Goal: Navigation & Orientation: Find specific page/section

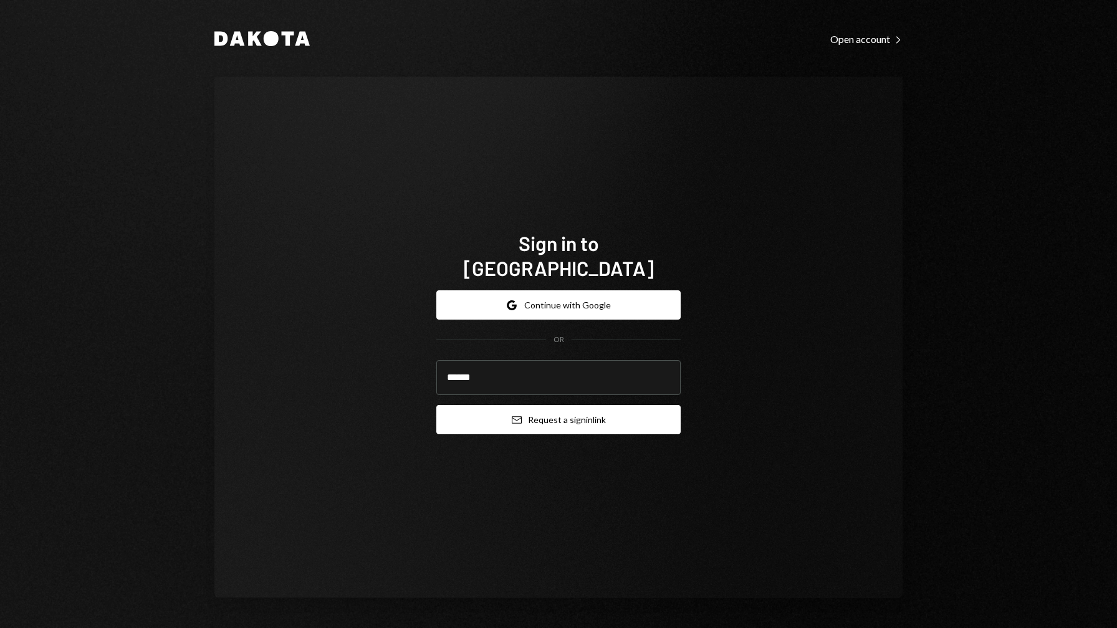
type input "**********"
click at [590, 415] on button "Email Request a sign in link" at bounding box center [558, 419] width 244 height 29
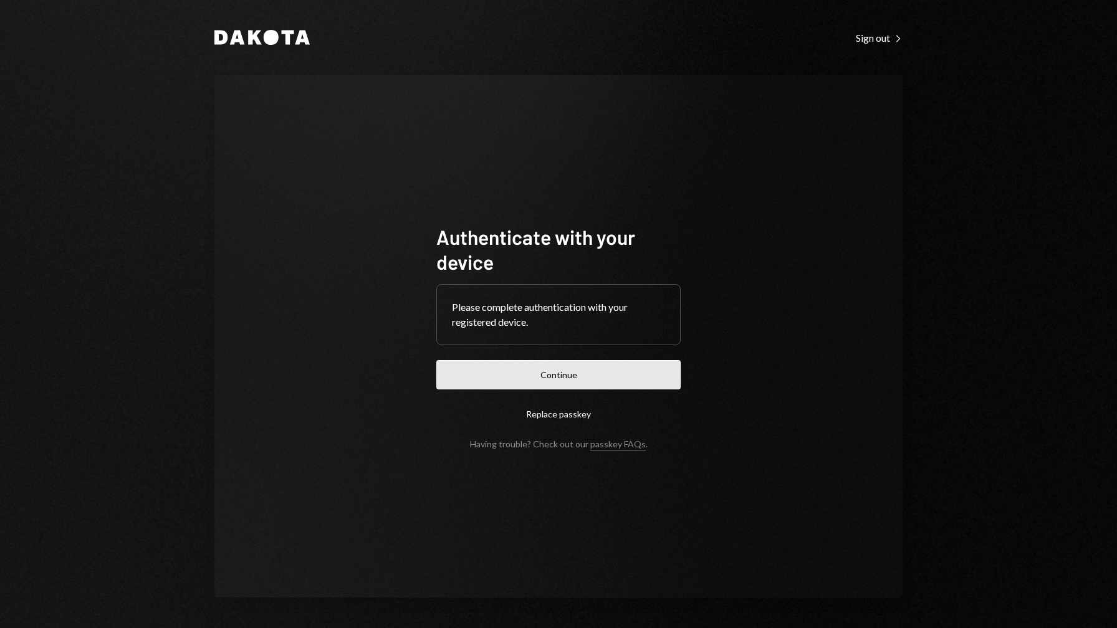
click at [613, 376] on button "Continue" at bounding box center [558, 374] width 244 height 29
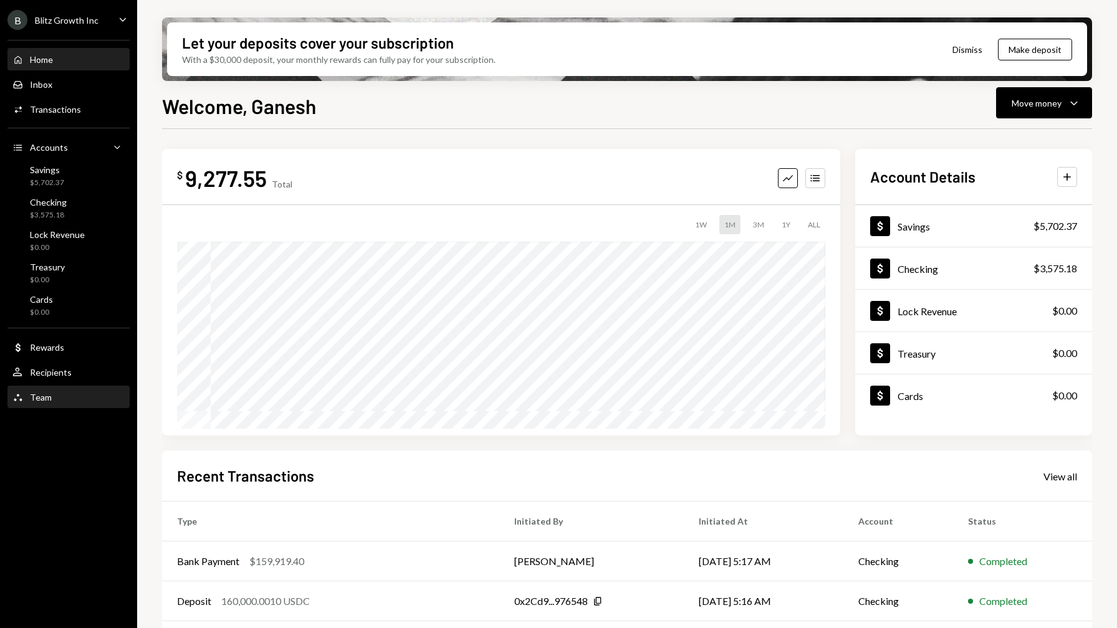
click at [102, 395] on div "Team Team" at bounding box center [68, 397] width 112 height 11
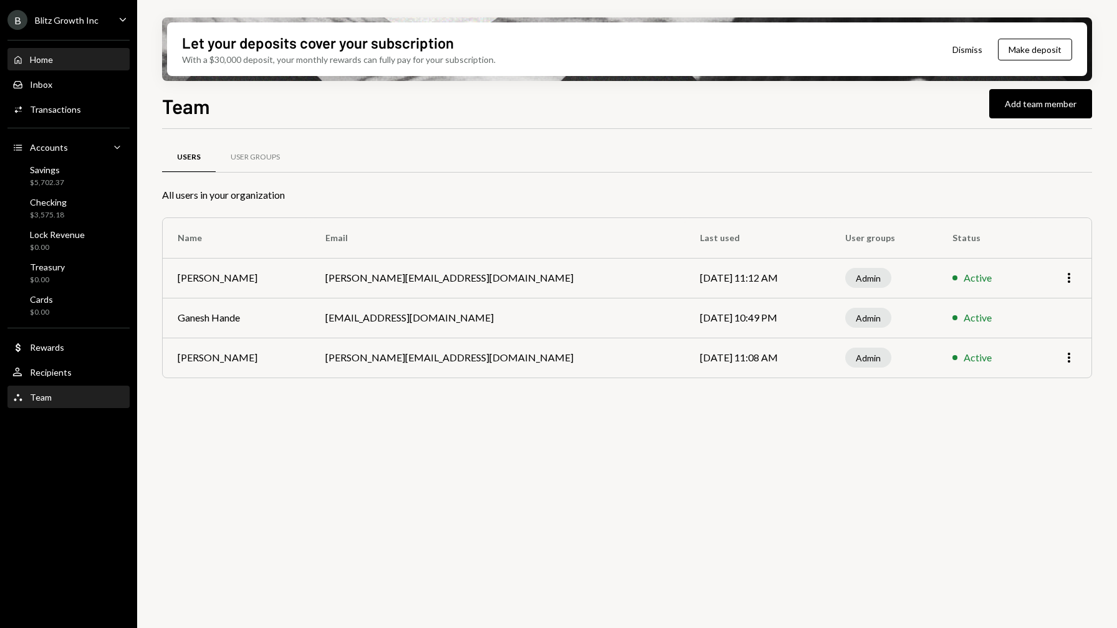
click at [77, 48] on link "Home Home" at bounding box center [68, 59] width 122 height 22
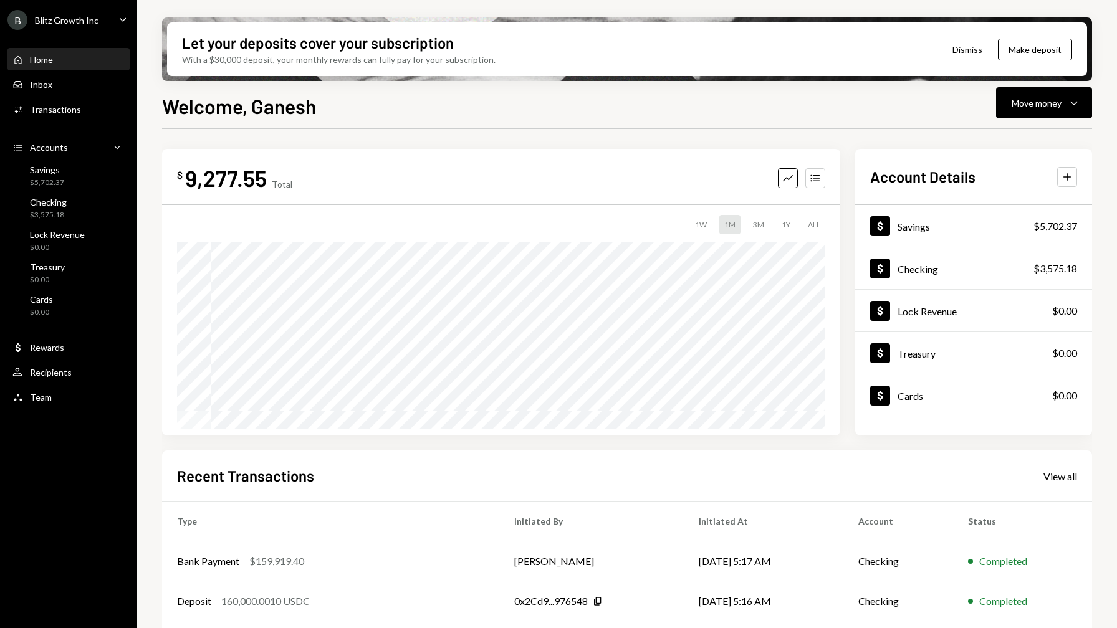
click at [121, 17] on icon "Caret Down" at bounding box center [123, 19] width 14 height 14
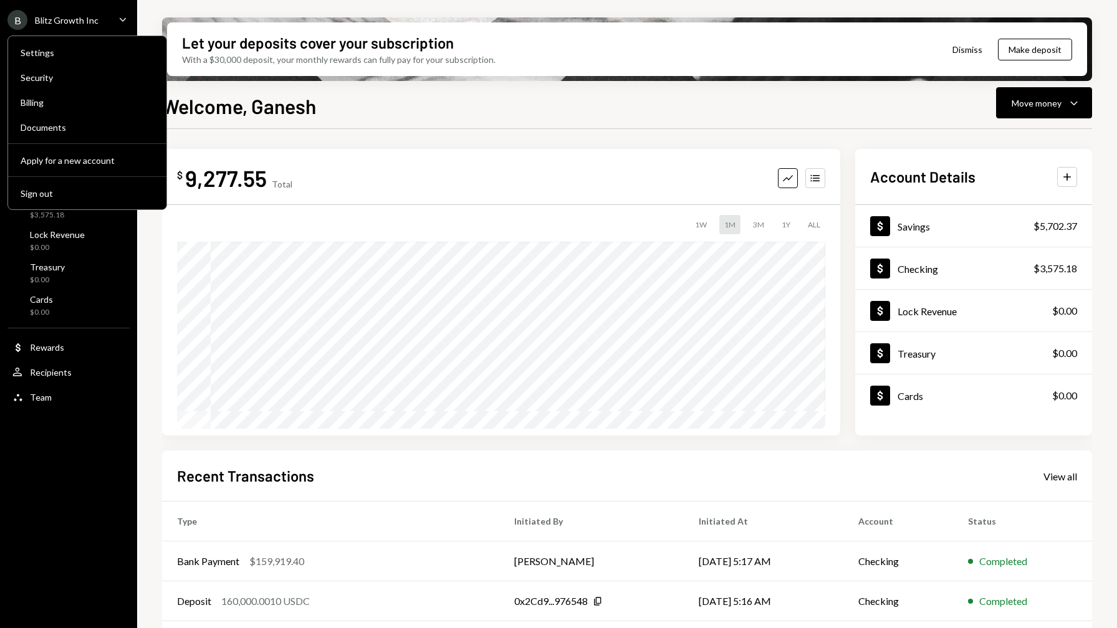
click at [74, 479] on div "B Blitz Growth Inc Caret Down Home Home Inbox Inbox Activities Transactions Acc…" at bounding box center [68, 314] width 137 height 628
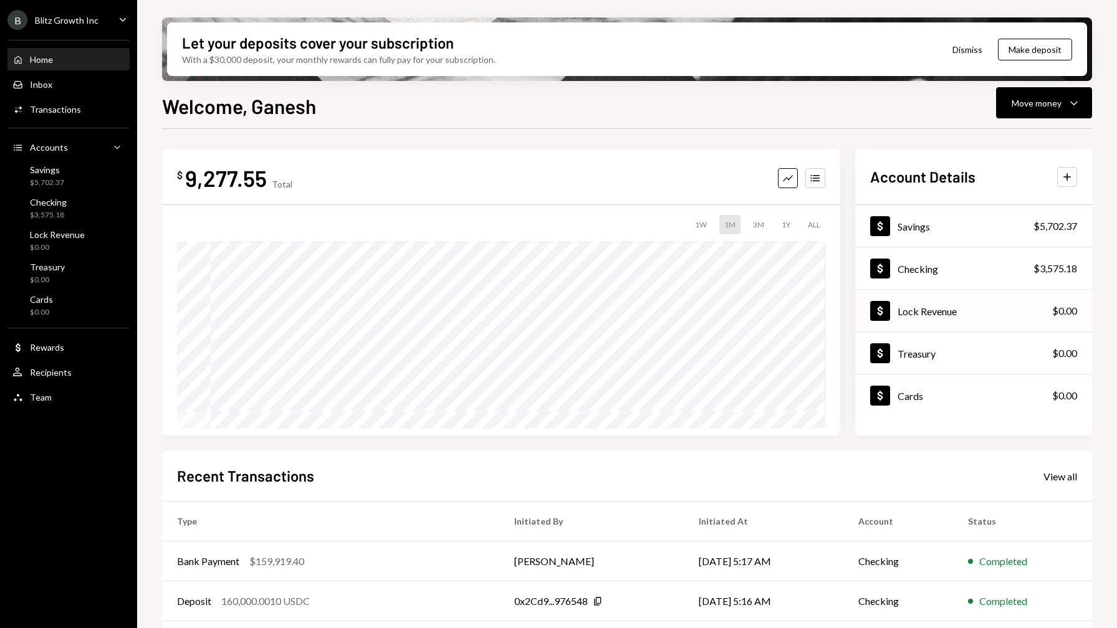
click at [1016, 305] on div "Dollar Lock Revenue $0.00" at bounding box center [973, 311] width 237 height 41
